Goal: Entertainment & Leisure: Consume media (video, audio)

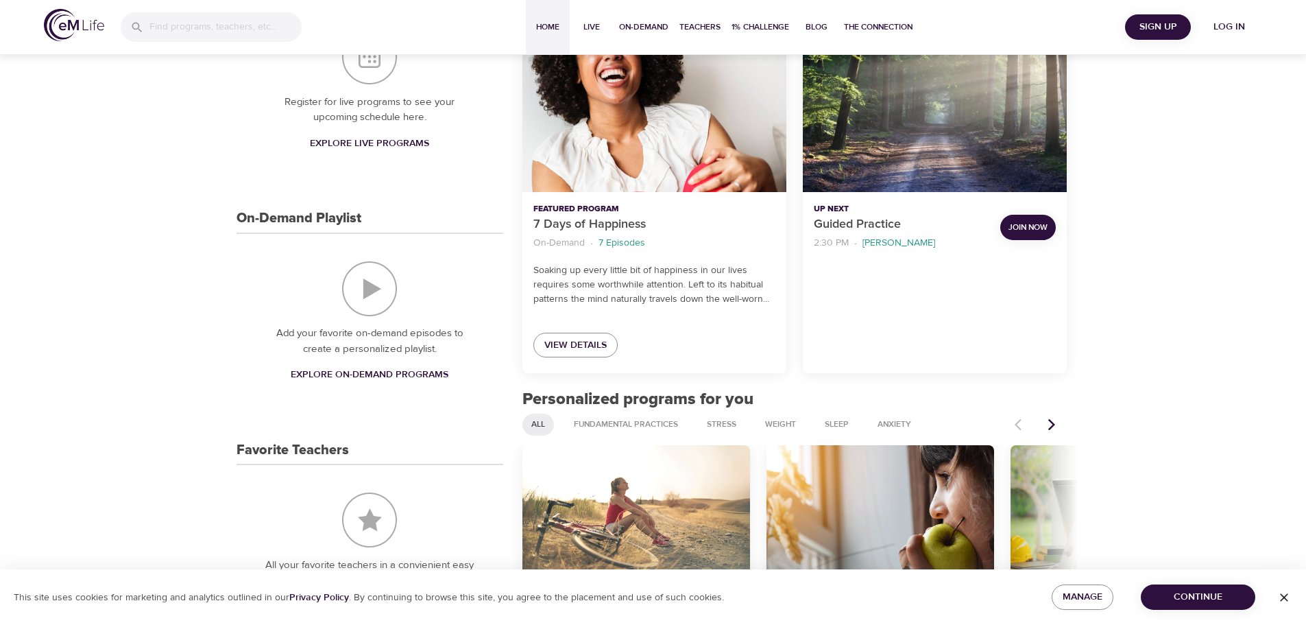
scroll to position [137, 0]
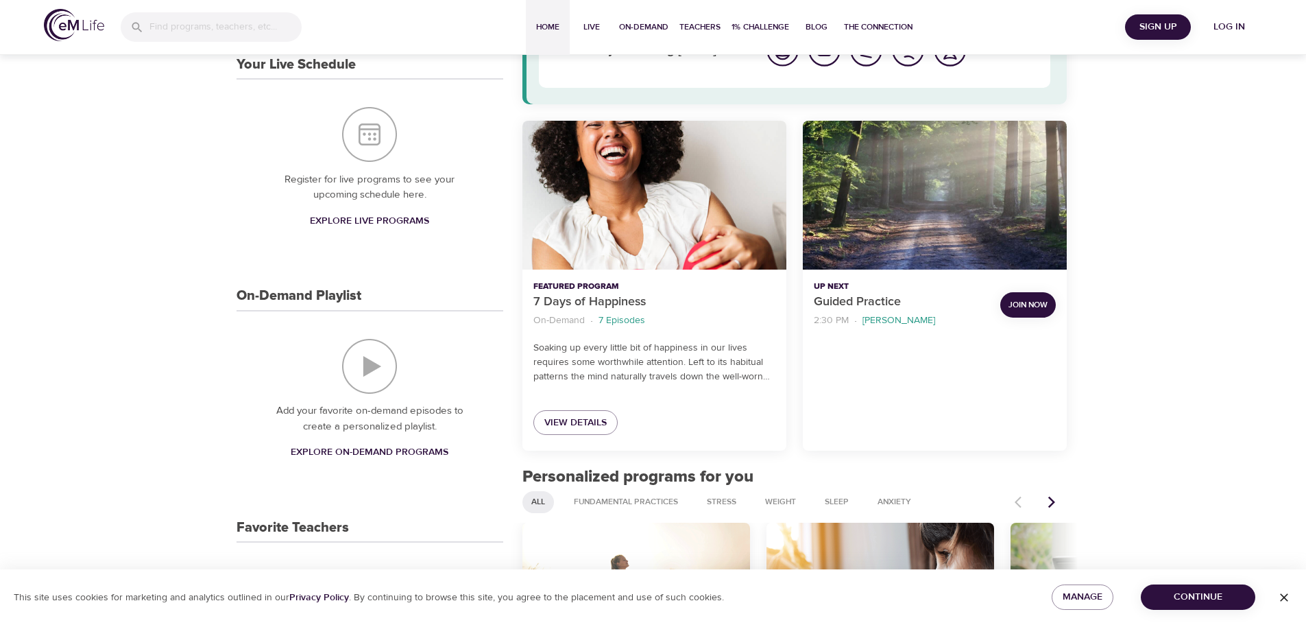
click at [1226, 27] on span "Log in" at bounding box center [1229, 27] width 55 height 17
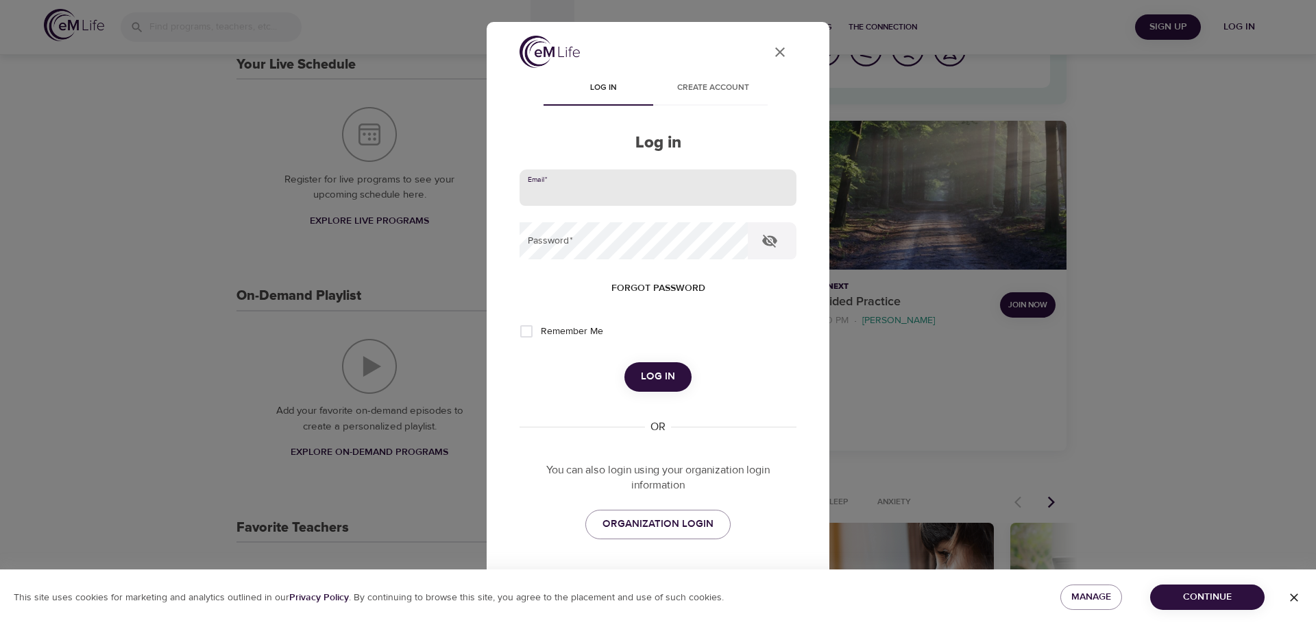
click at [614, 197] on input "email" at bounding box center [658, 187] width 277 height 37
type input "[PERSON_NAME][EMAIL_ADDRESS][DOMAIN_NAME]"
click at [625, 362] on button "Log in" at bounding box center [658, 376] width 67 height 29
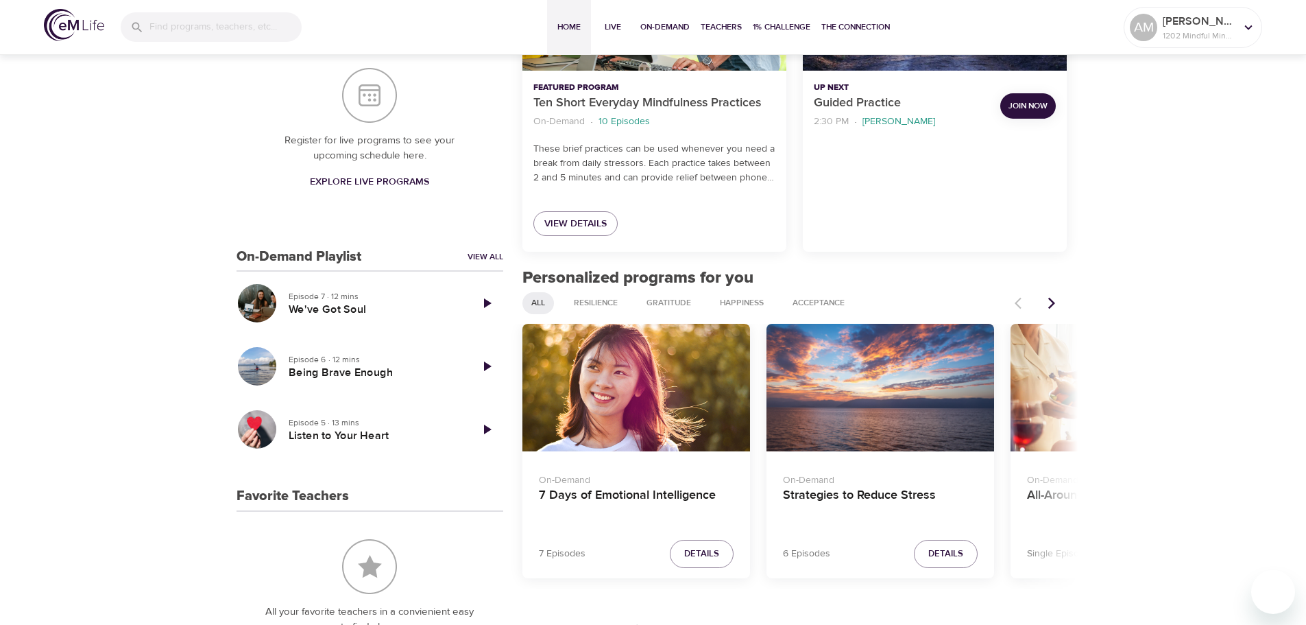
scroll to position [343, 0]
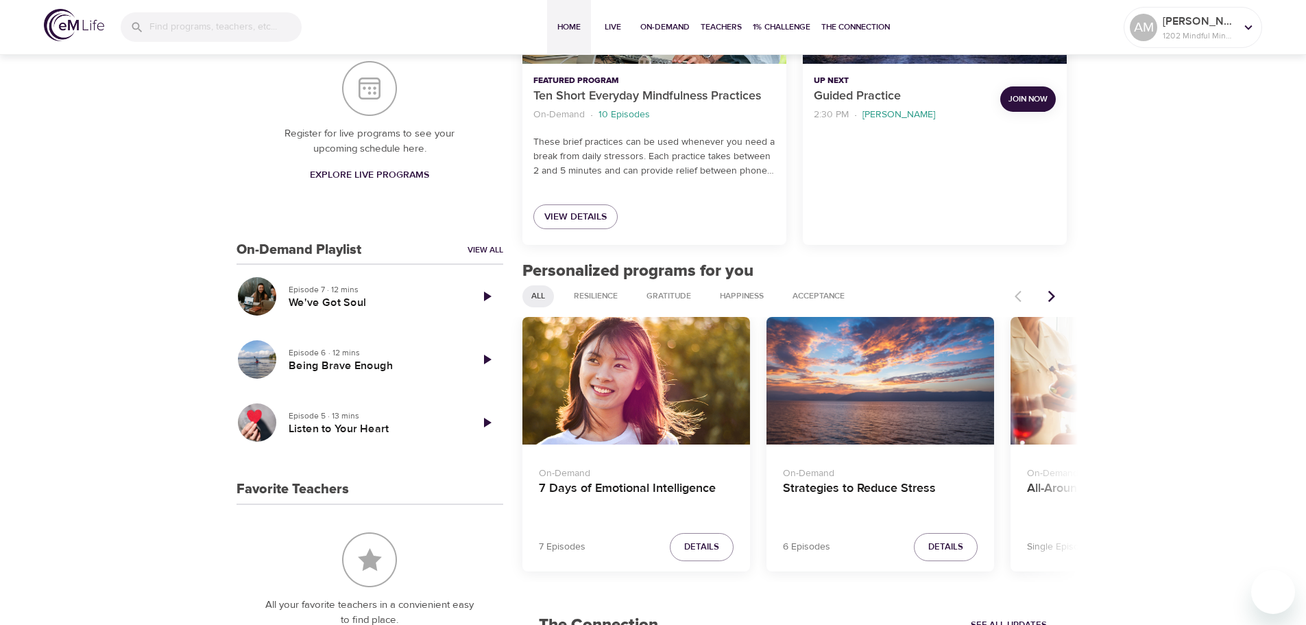
click at [1060, 292] on button "Next items" at bounding box center [1052, 296] width 30 height 30
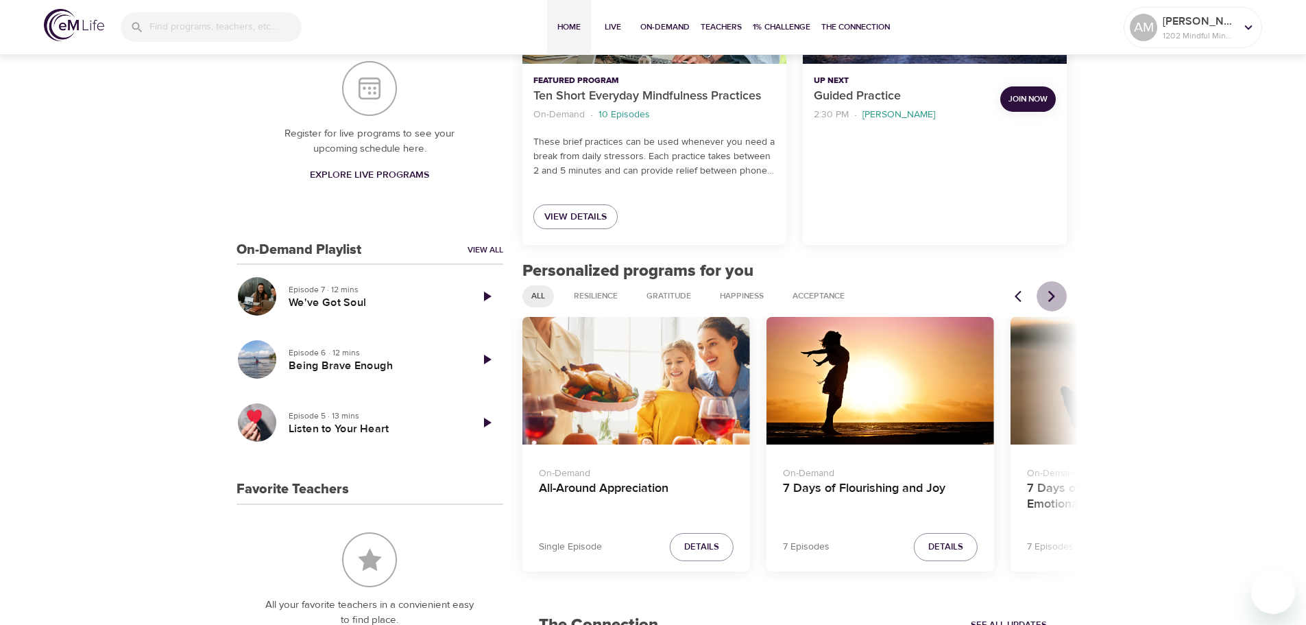
click at [1060, 292] on button "Next items" at bounding box center [1052, 296] width 30 height 30
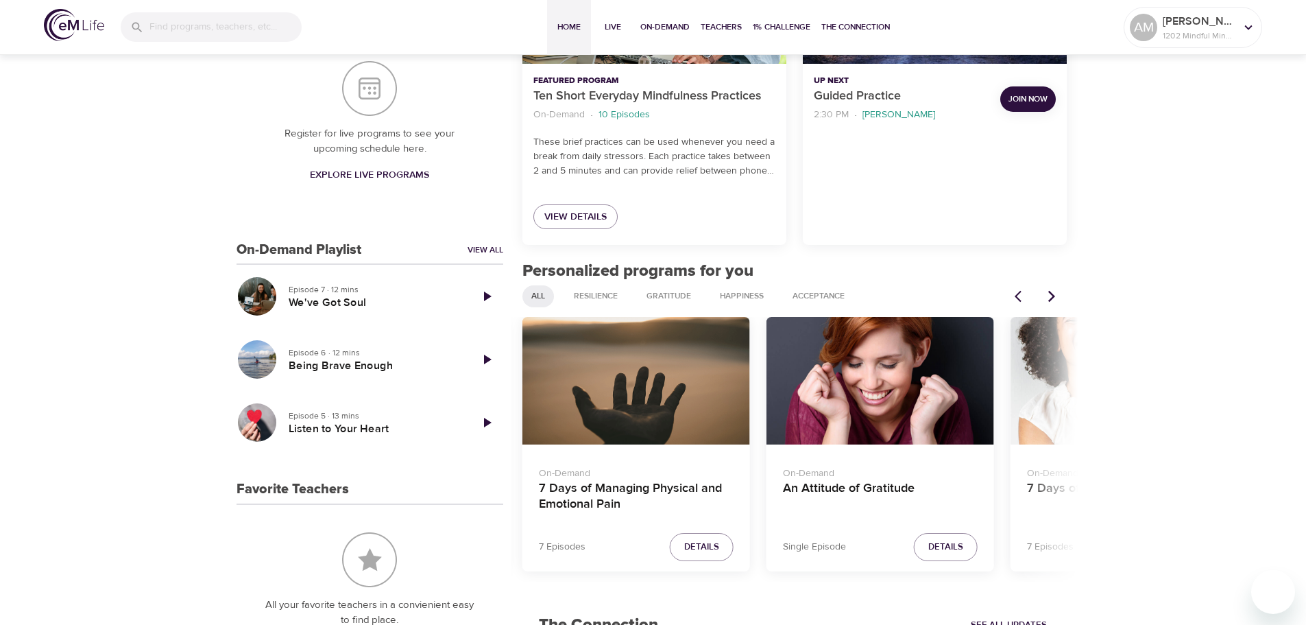
click at [1060, 292] on button "Next items" at bounding box center [1052, 296] width 30 height 30
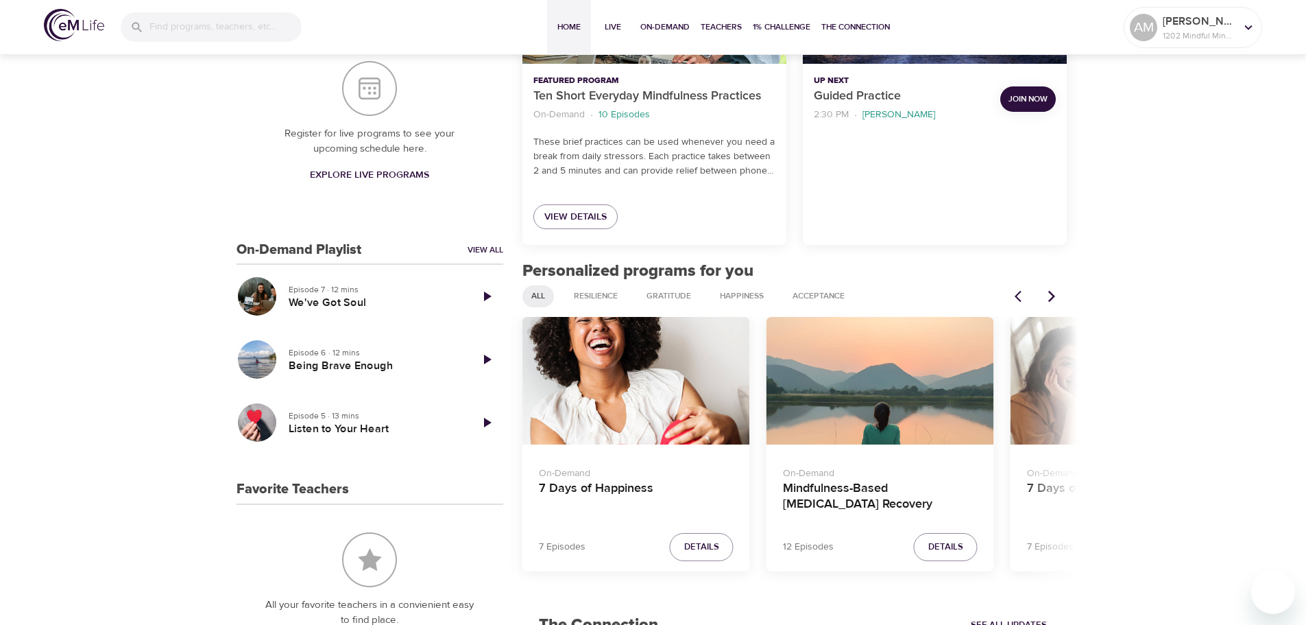
click at [1060, 292] on button "Next items" at bounding box center [1052, 296] width 30 height 30
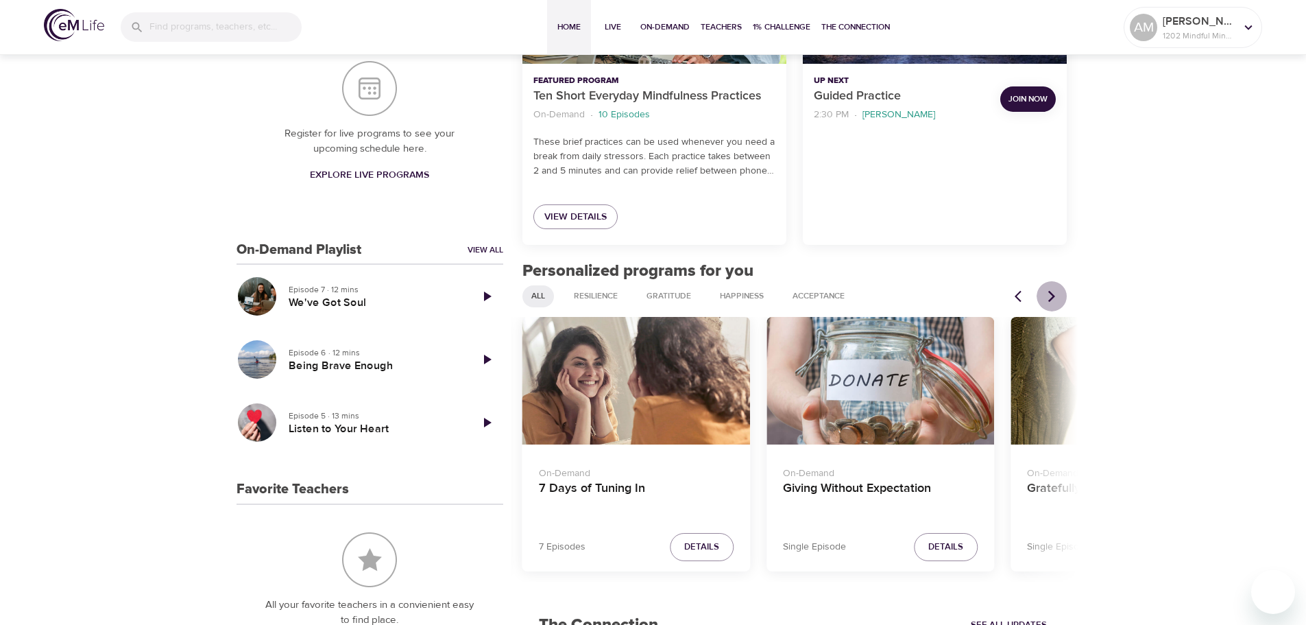
click at [1060, 292] on button "Next items" at bounding box center [1052, 296] width 30 height 30
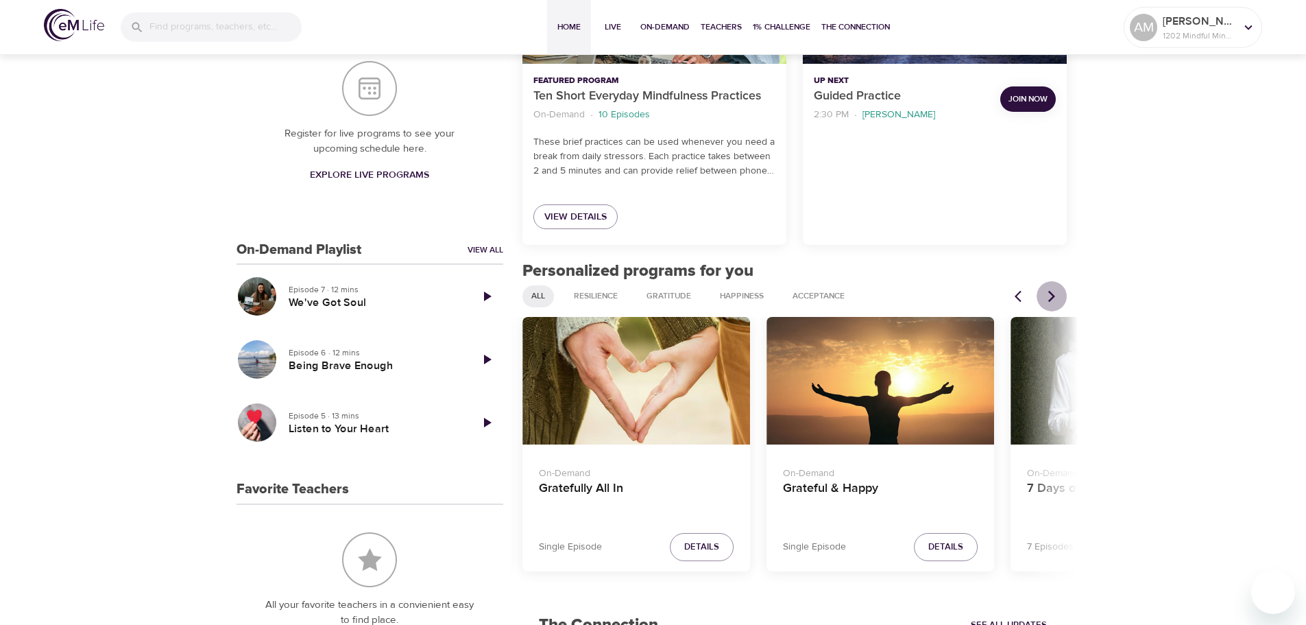
click at [1060, 292] on button "Next items" at bounding box center [1052, 296] width 30 height 30
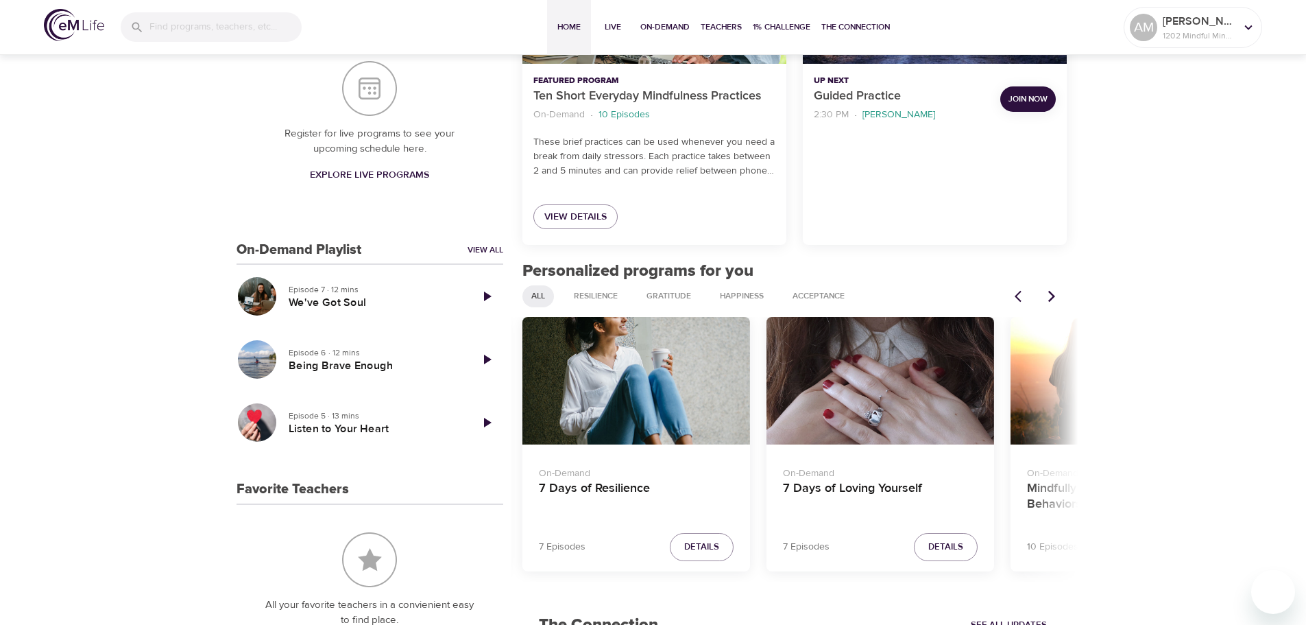
click at [1060, 292] on button "Next items" at bounding box center [1052, 296] width 30 height 30
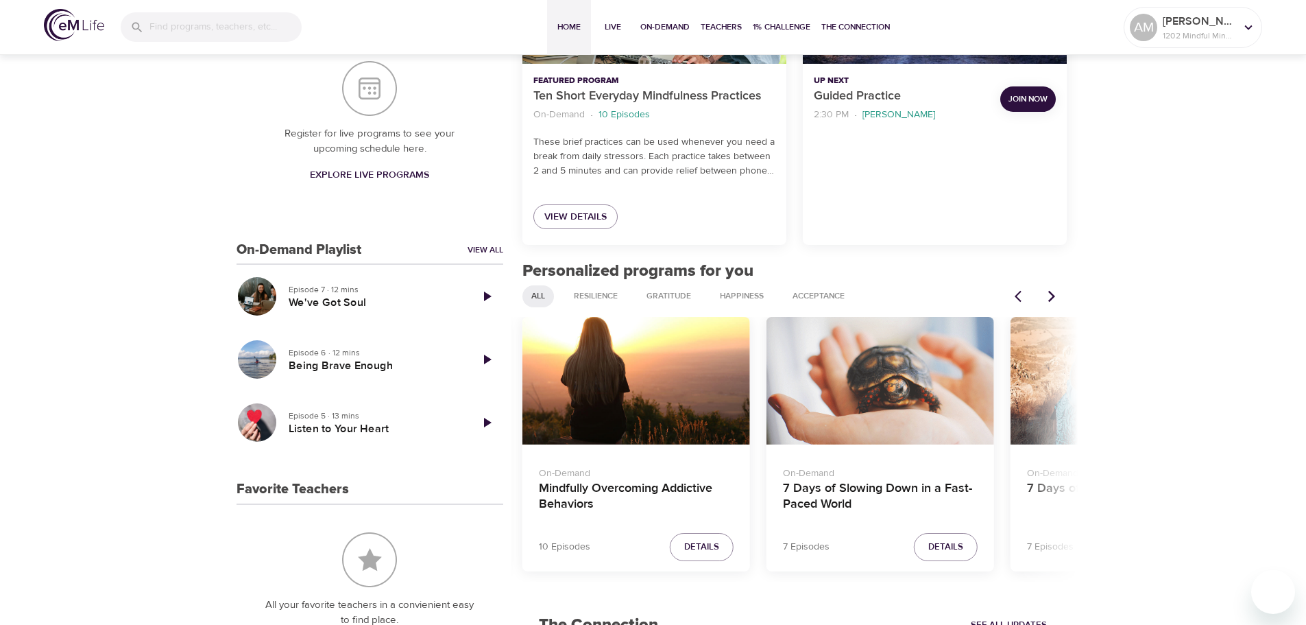
click at [1060, 292] on button "Next items" at bounding box center [1052, 296] width 30 height 30
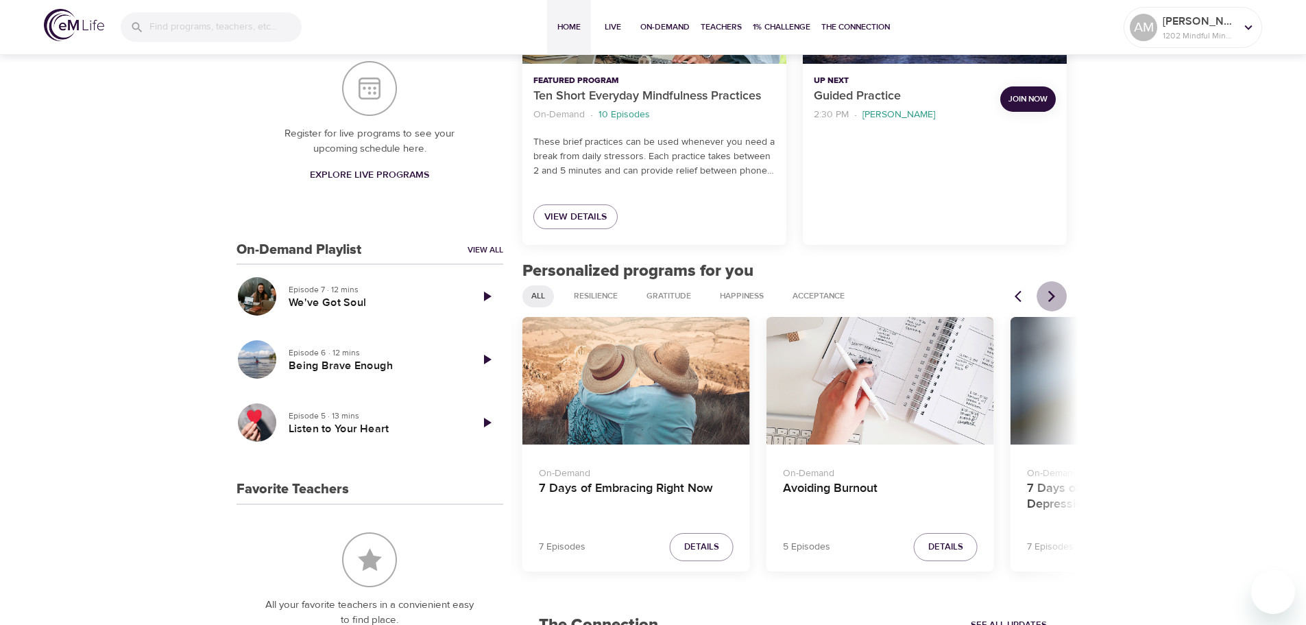
click at [1060, 292] on button "Next items" at bounding box center [1052, 296] width 30 height 30
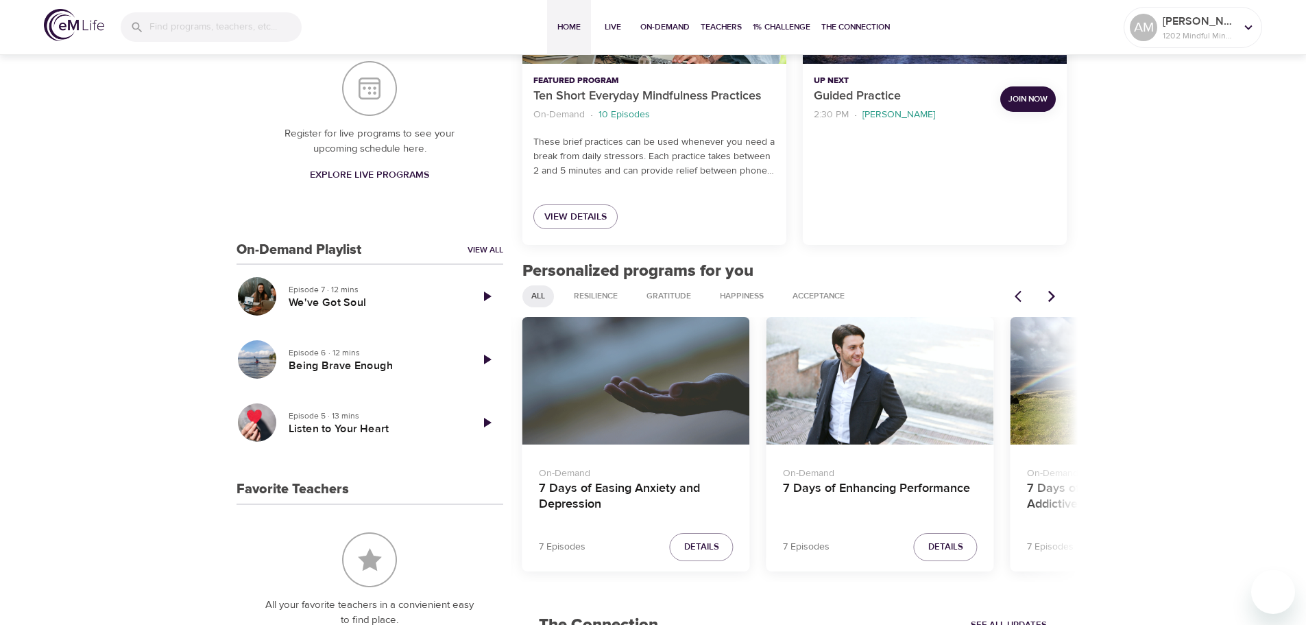
click at [1060, 292] on button "Next items" at bounding box center [1052, 296] width 30 height 30
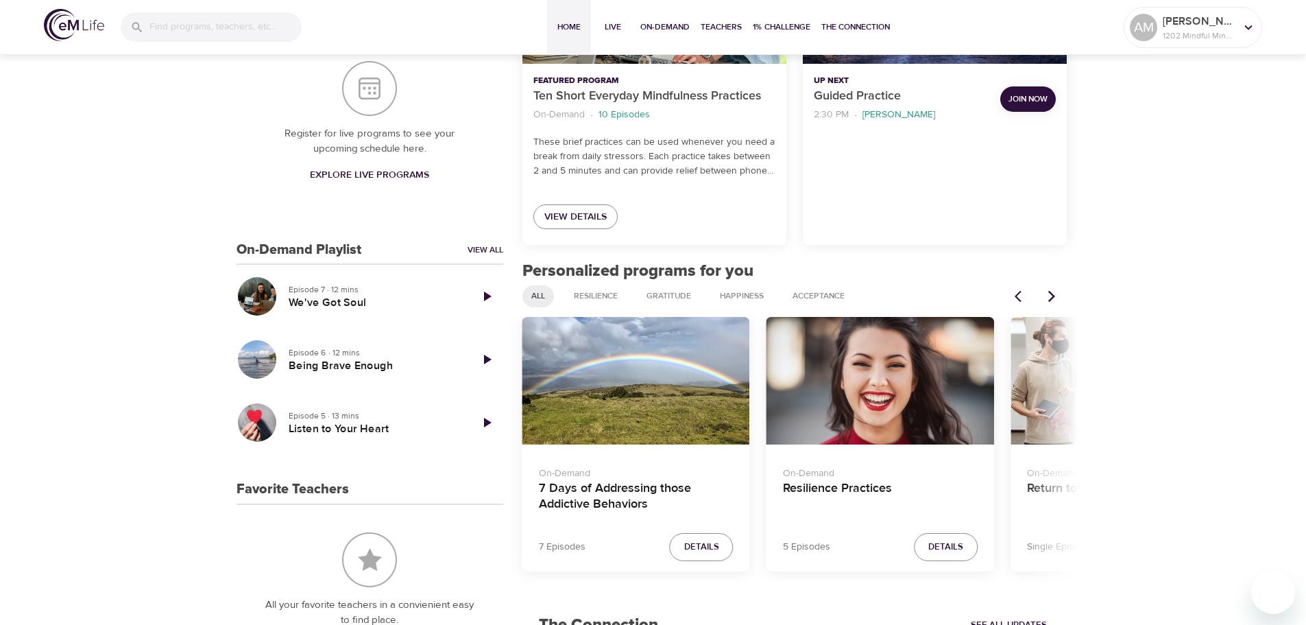
click at [882, 352] on div "Resilience Practices" at bounding box center [880, 381] width 228 height 128
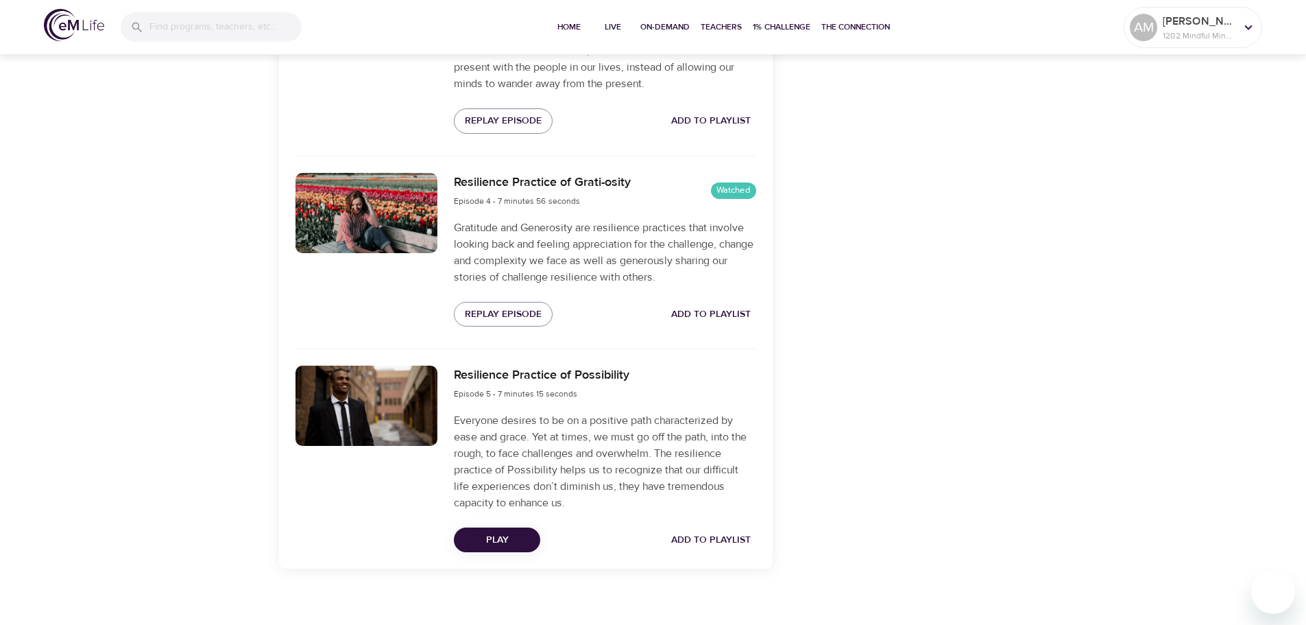
scroll to position [1009, 0]
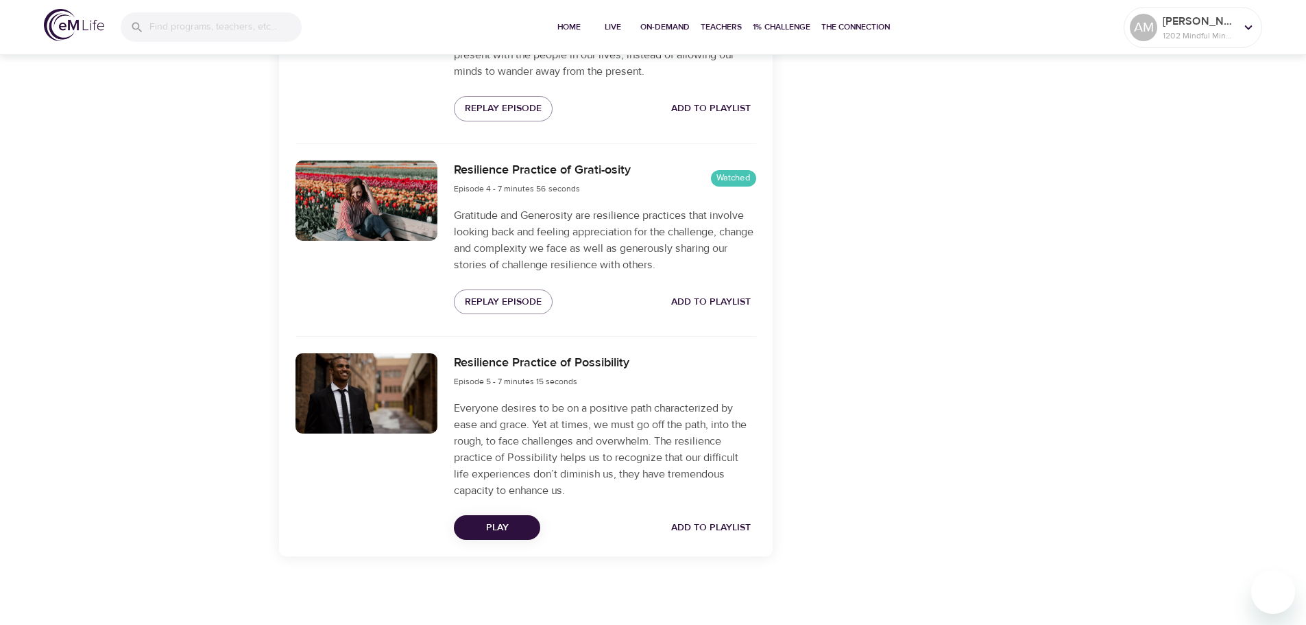
click at [492, 526] on span "Play" at bounding box center [497, 527] width 64 height 17
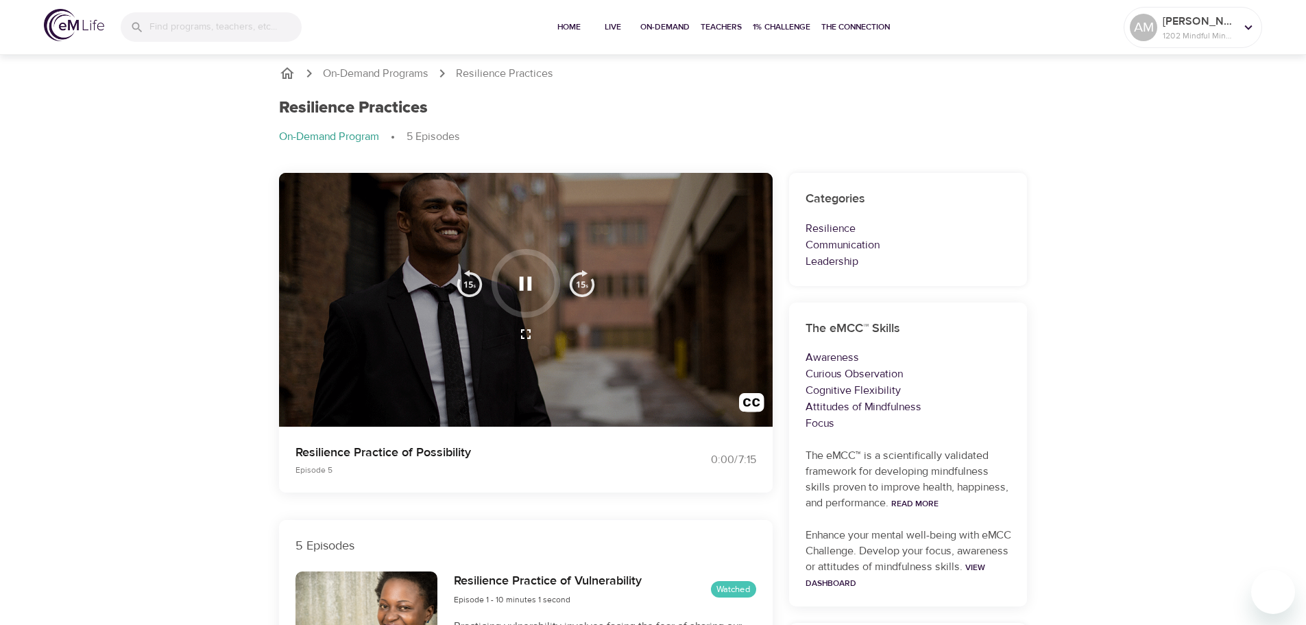
scroll to position [0, 0]
